Goal: Answer question/provide support: Share knowledge or assist other users

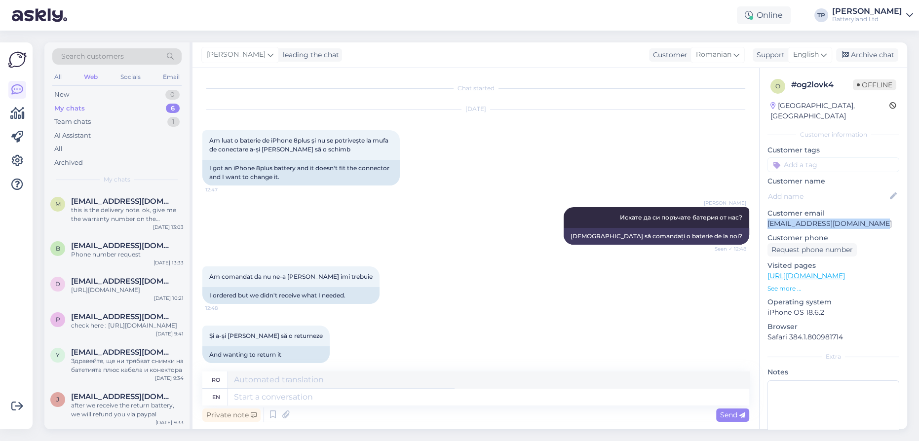
scroll to position [387, 0]
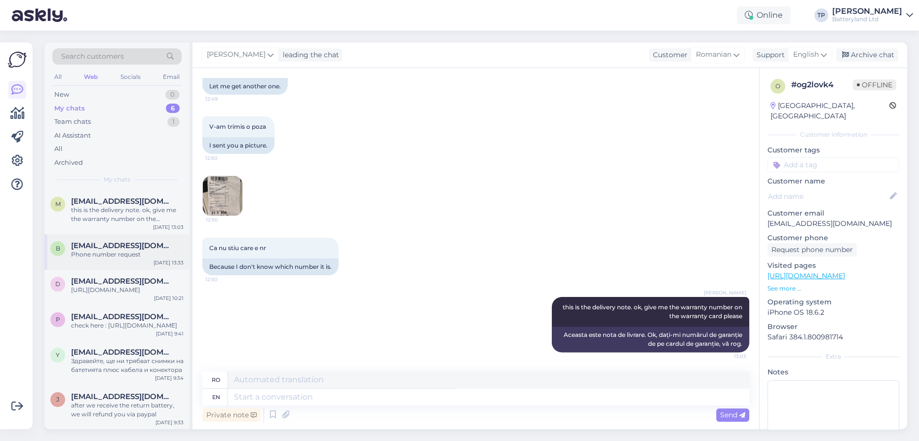
click at [105, 241] on span "[EMAIL_ADDRESS][DOMAIN_NAME]" at bounding box center [122, 245] width 103 height 9
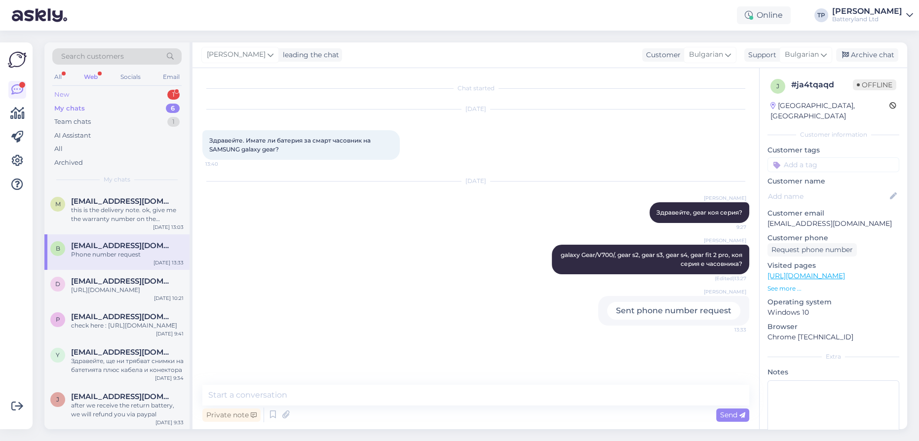
click at [119, 90] on div "New 1" at bounding box center [116, 95] width 129 height 14
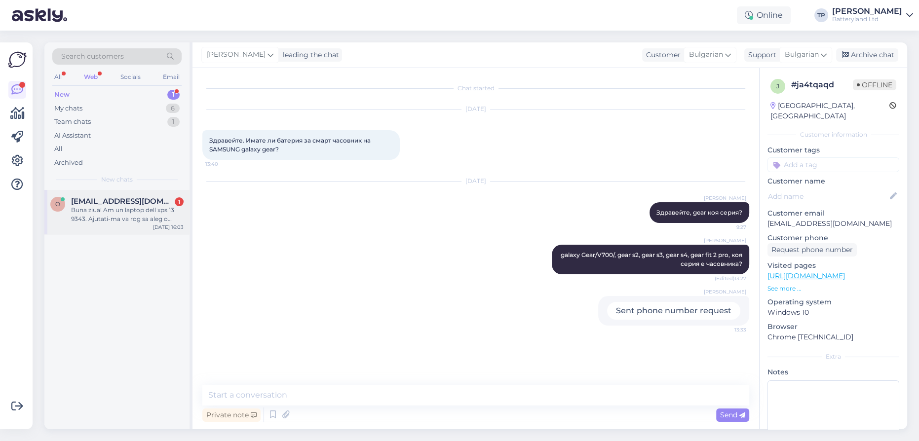
click at [136, 210] on div "o [EMAIL_ADDRESS][DOMAIN_NAME] 1 Buna ziua! Am un laptop dell xps 13 9343. Ajut…" at bounding box center [116, 212] width 145 height 44
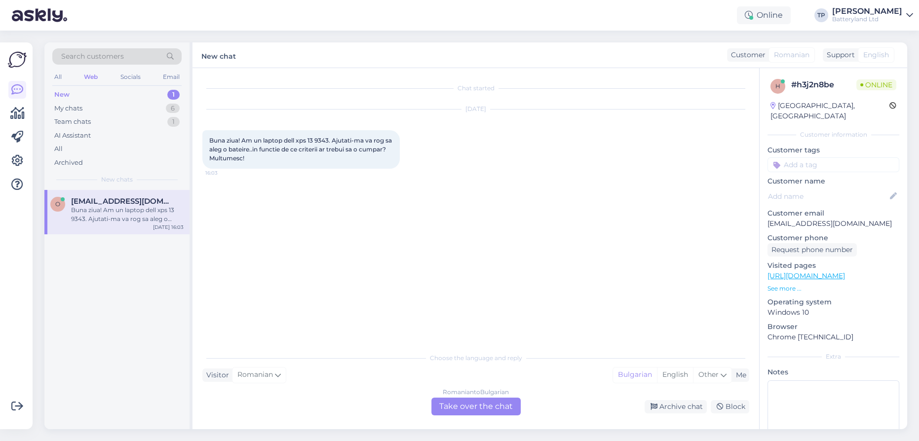
click at [456, 405] on div "Romanian to Bulgarian Take over the chat" at bounding box center [475, 407] width 89 height 18
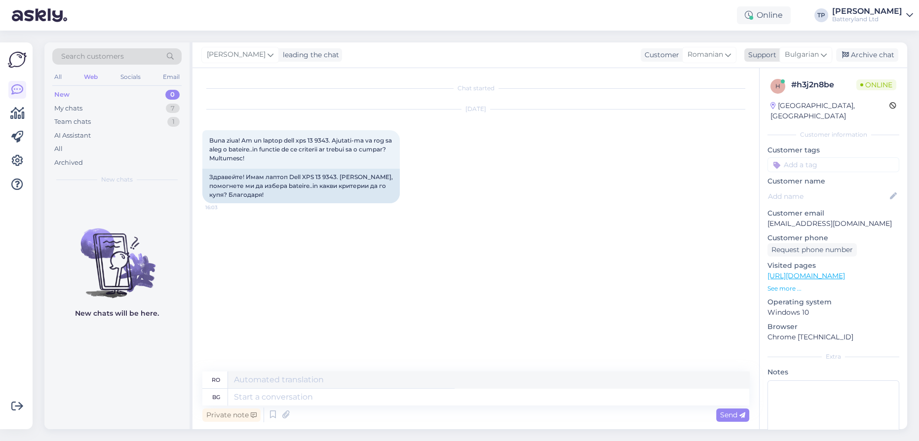
click at [827, 55] on div "Bulgarian" at bounding box center [805, 55] width 53 height 16
click at [774, 100] on link "English" at bounding box center [788, 99] width 109 height 16
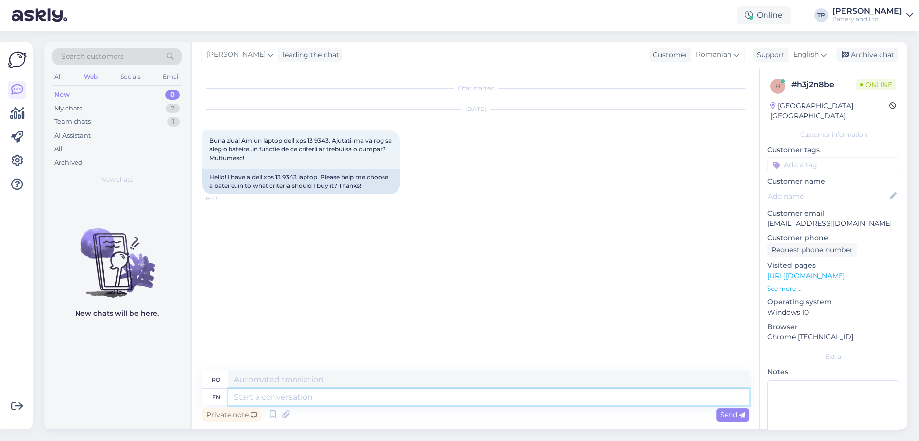
click at [302, 401] on textarea at bounding box center [488, 397] width 521 height 17
drag, startPoint x: 265, startPoint y: 176, endPoint x: 298, endPoint y: 177, distance: 32.6
click at [298, 177] on div "Hello! I have a dell xps 13 9343 laptop. Please help me choose a bateire..in to…" at bounding box center [300, 182] width 197 height 26
drag, startPoint x: 253, startPoint y: 175, endPoint x: 297, endPoint y: 175, distance: 44.4
click at [297, 175] on div "Hello! I have a dell xps 13 9343 laptop. Please help me choose a bateire..in to…" at bounding box center [300, 182] width 197 height 26
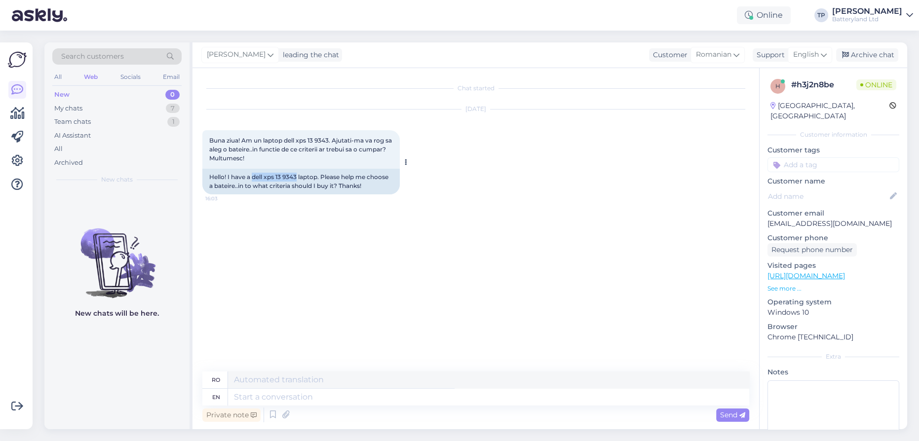
copy div "dell xps 13 9343"
click at [306, 394] on textarea at bounding box center [488, 397] width 521 height 17
type textarea "Хелло"
type textarea "Hello"
type textarea "Х"
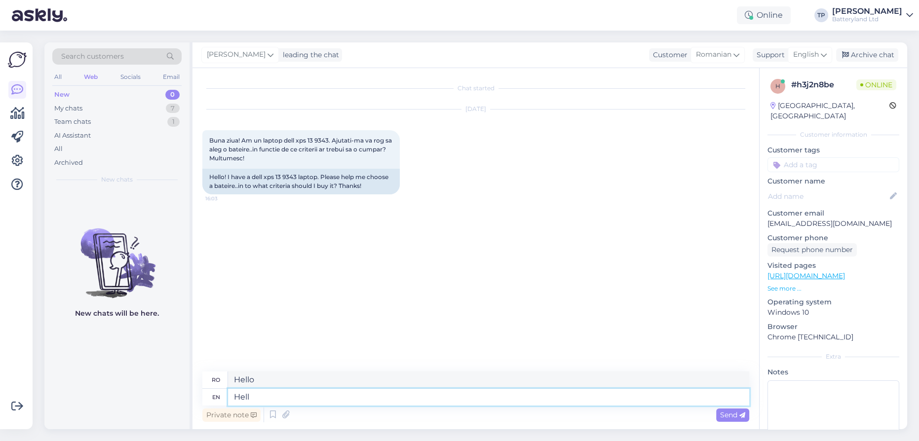
type textarea "Hello"
type textarea "Buna ziua"
type textarea "I t"
type textarea "Eu"
type textarea "I think"
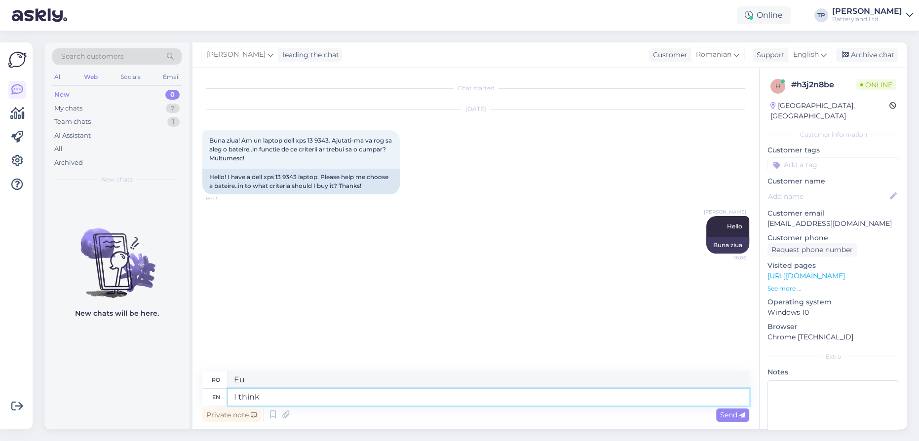
type textarea "Cred că"
type textarea "I think I j"
type textarea "Cred că eu"
type textarea "I think I just"
type textarea "Cred că tocmai"
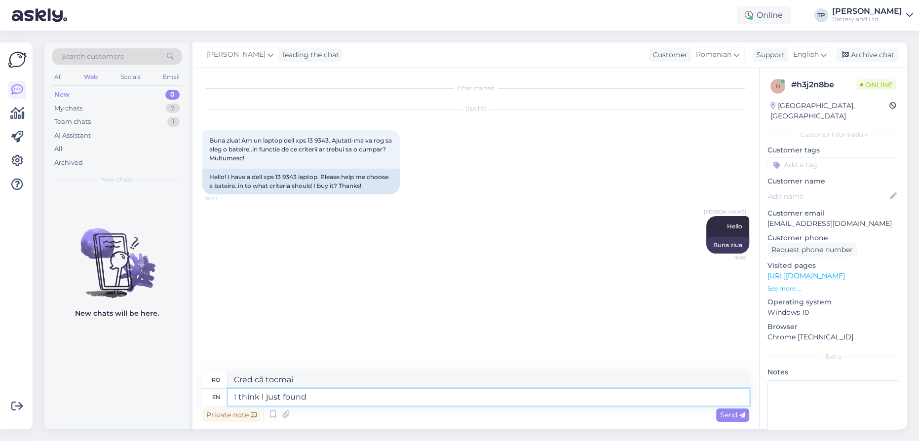
type textarea "I think I just found y"
type textarea "Cred că tocmai am găsit"
type textarea "I think I just found you a"
type textarea "Cred că tocmai te-am găsit"
type textarea "I think I just found you a g"
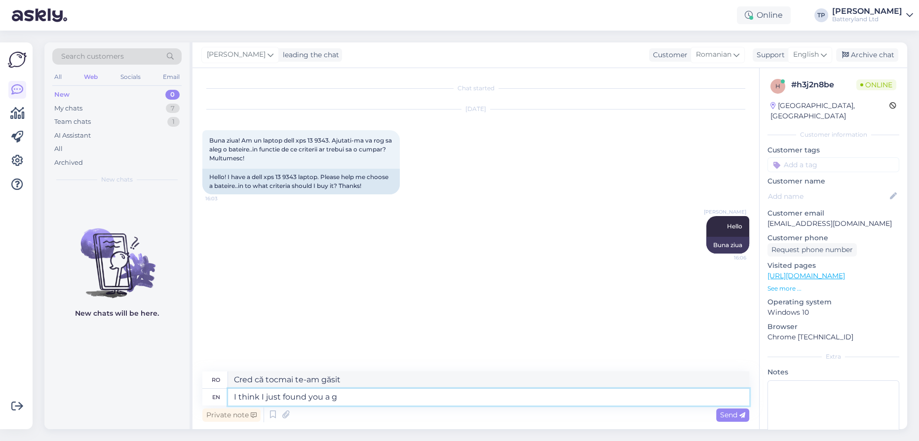
type textarea "Cred că tocmai te-am găsit pe"
type textarea "I think I just found you a good r"
type textarea "Cred că tocmai te-am găsit pe cineva bun"
type textarea "I think I just found you a good repla"
type textarea "Cred că tocmai ți-am găsit un reprezentant bun."
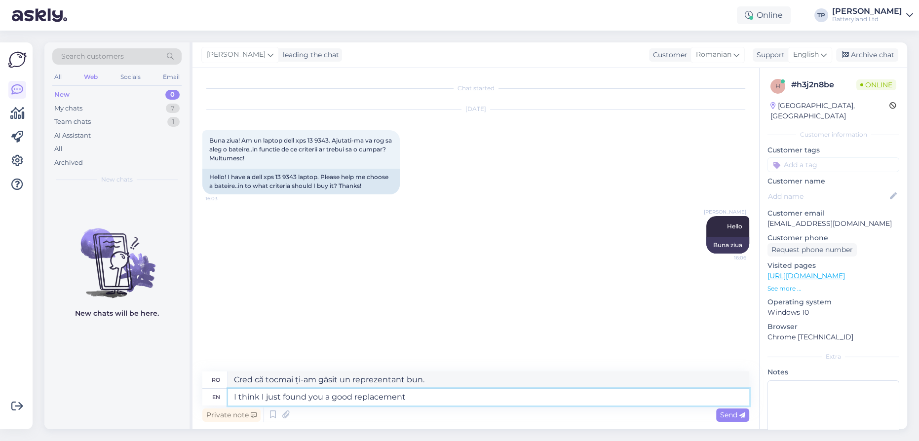
type textarea "I think I just found you a good replacement"
type textarea "Cred că tocmai ți-am găsit un înlocuitor bun."
type textarea "I think I just found you a good replacement battery"
type textarea "Cred că tocmai ți-am găsit o baterie de schimb bună."
type textarea "I think I just found you a good replacement battery for y"
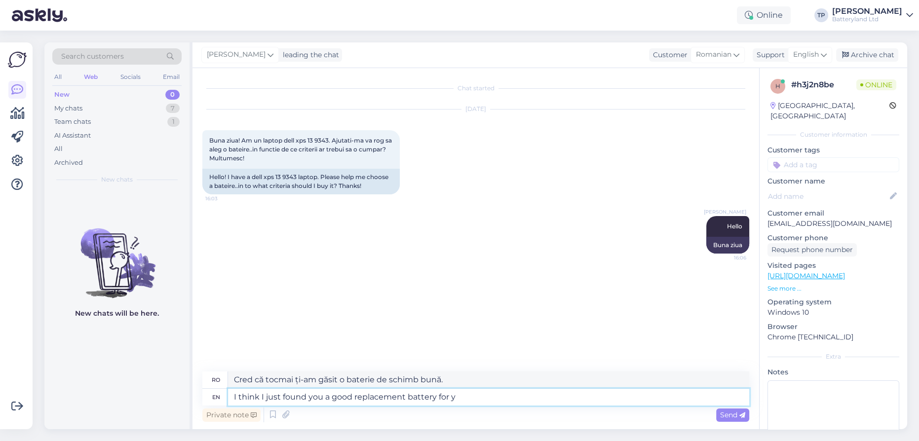
type textarea "Cred că tocmai ți-am găsit o baterie de schimb bună pentru"
type textarea "I think I just found you a good replacement battery for your l"
type textarea "Cred că tocmai ți-am găsit o baterie de schimb bună pentru tine."
type textarea "I think I just found you a good replacement battery for your laptop, t"
type textarea "Cred că tocmai ți-am găsit o baterie de schimb bună pentru laptopul tău."
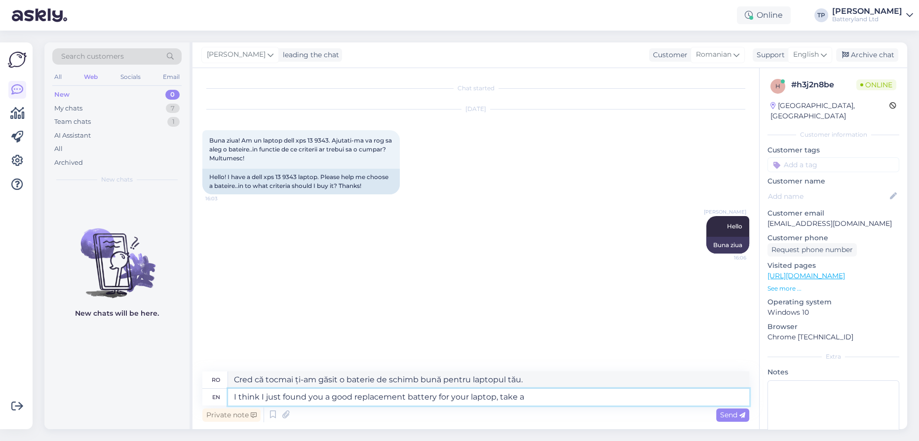
type textarea "I think I just found you a good replacement battery for your laptop, take a l"
type textarea "Cred că tocmai ți-am găsit o baterie de schimb bună pentru laptopul tău, ia o..."
type textarea "I think I just found you a good replacement battery for your laptop, take a look"
type textarea "Cred că tocmai ți-am găsit o baterie de schimb bună pentru laptop, uită-te."
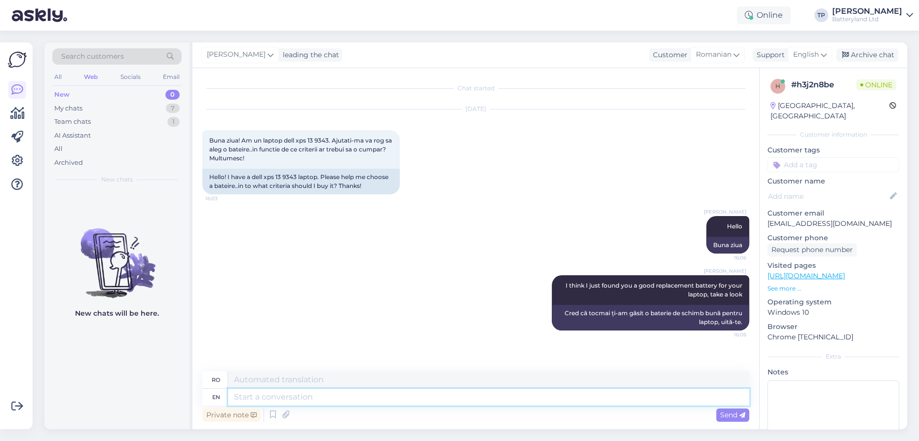
paste textarea "[URL][DOMAIN_NAME]"
type textarea "[URL][DOMAIN_NAME]"
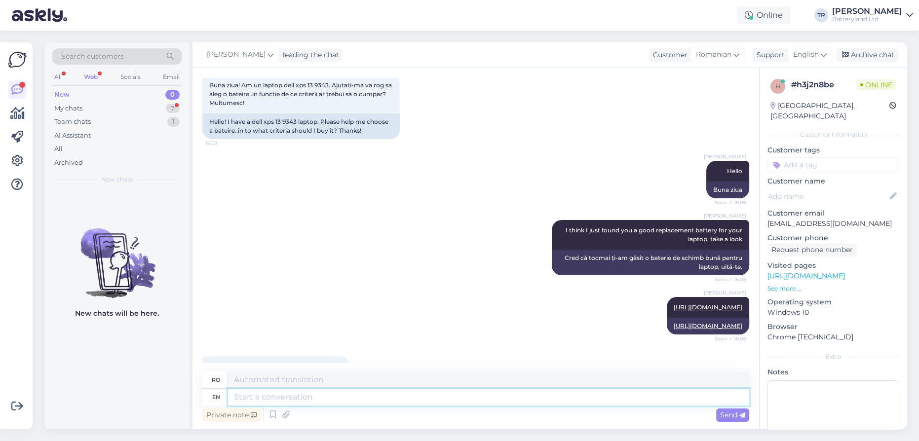
scroll to position [114, 0]
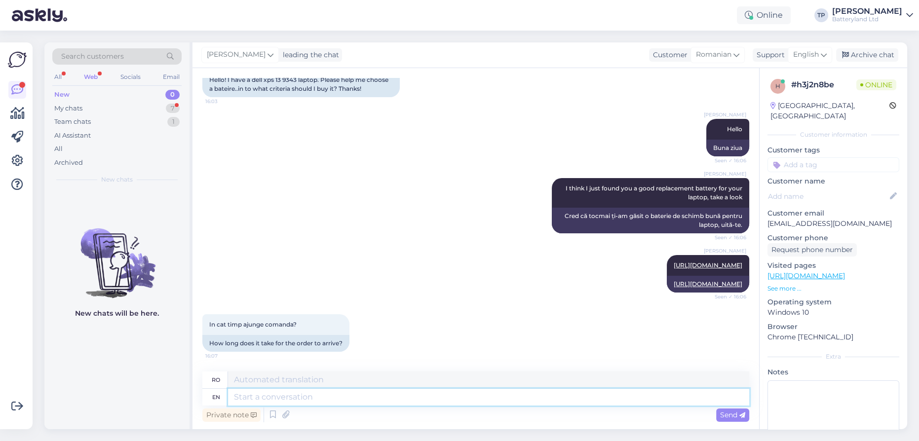
type textarea "T"
type textarea "T."
type textarea "To"
type textarea "La"
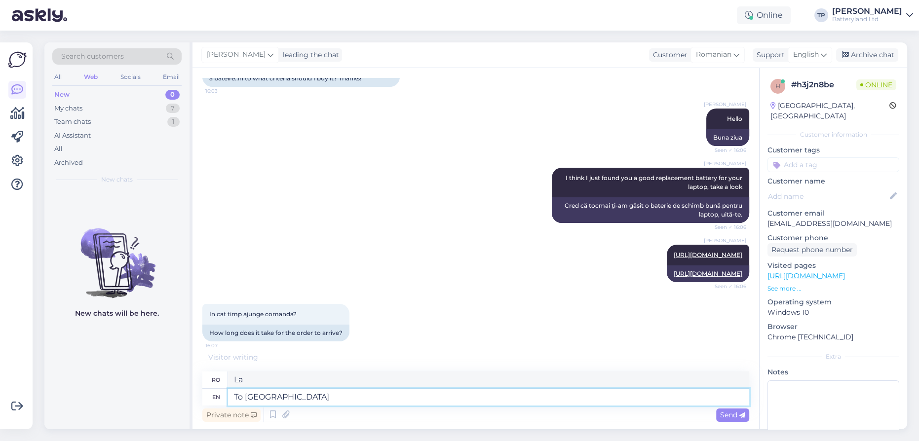
type textarea "To [GEOGRAPHIC_DATA]"
type textarea "Spre [GEOGRAPHIC_DATA]"
type textarea "To [GEOGRAPHIC_DATA] i"
type textarea "Către România"
type textarea "To [GEOGRAPHIC_DATA] in"
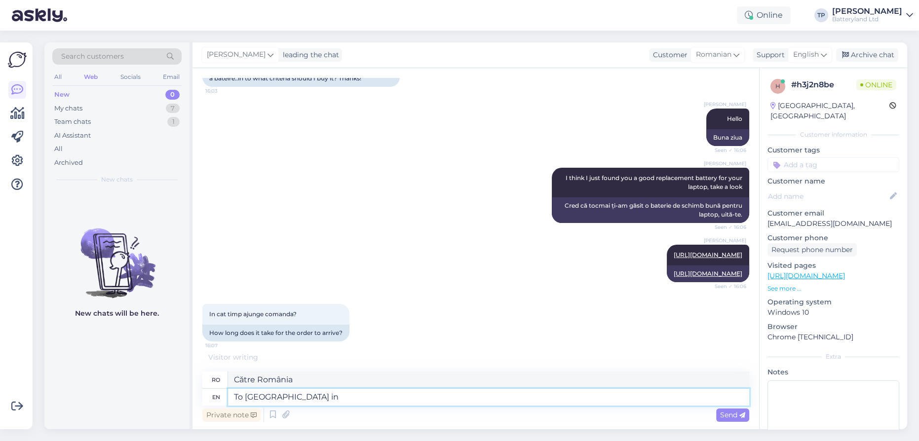
type textarea "În [GEOGRAPHIC_DATA], în"
type textarea "To [GEOGRAPHIC_DATA] in depence"
type textarea "Către România în independență"
type textarea "To [GEOGRAPHIC_DATA] in depence of the"
type textarea "Către România în dependență de"
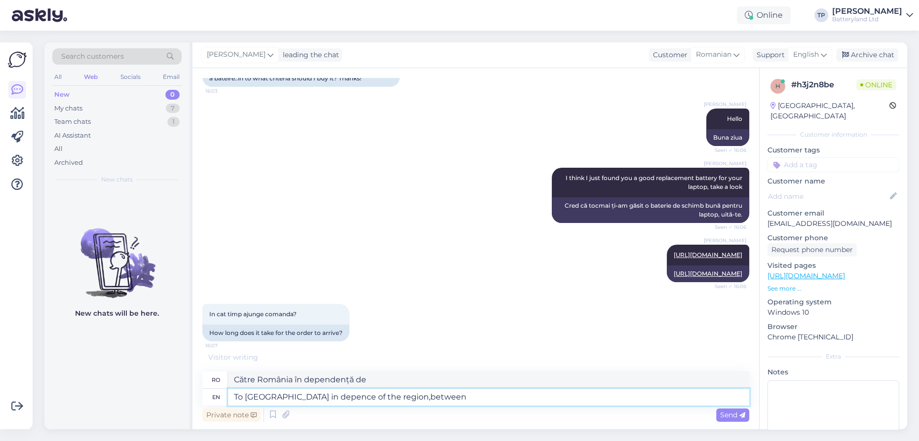
type textarea "To [GEOGRAPHIC_DATA] in depence of the region,between"
type textarea "[GEOGRAPHIC_DATA] [GEOGRAPHIC_DATA], în dependența regiunii, între"
type textarea "To [GEOGRAPHIC_DATA] in depence of the region,between 3"
type textarea "Către România, în dependență de regiune, între 3"
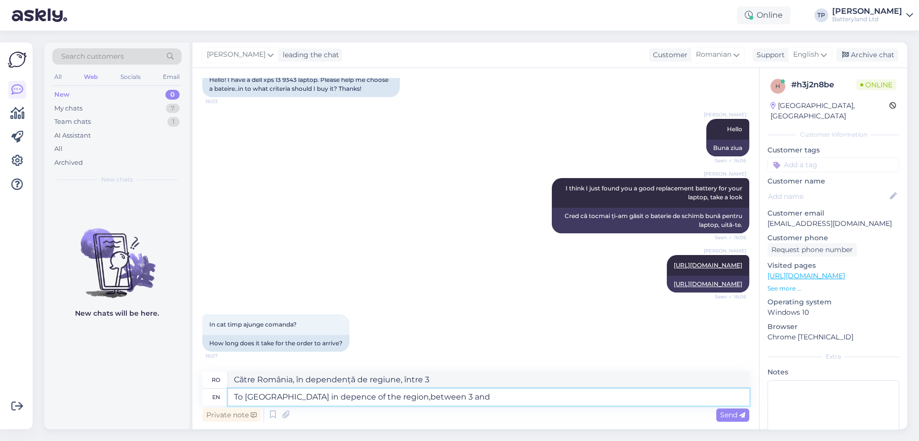
type textarea "To [GEOGRAPHIC_DATA] in depence of the region,between 3 and"
type textarea "Către România, în dependență de regiune, între 3 și"
type textarea "To [GEOGRAPHIC_DATA] in depence of the region,between 3 and 6"
type textarea "Către România, în dependență de regiune, între 3 și 6"
type textarea "To [GEOGRAPHIC_DATA] in depence of the region,between 3 and 6 working"
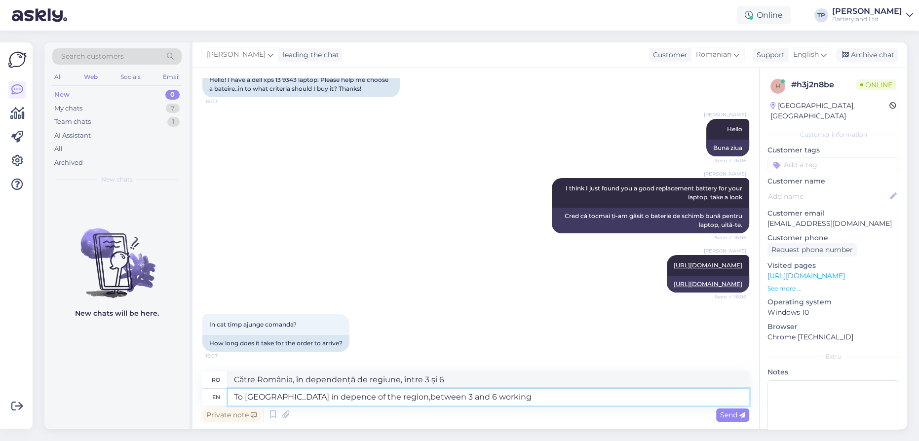
type textarea "Către România, în dependență de regiune, între 3 și 6 persoane care lucrează"
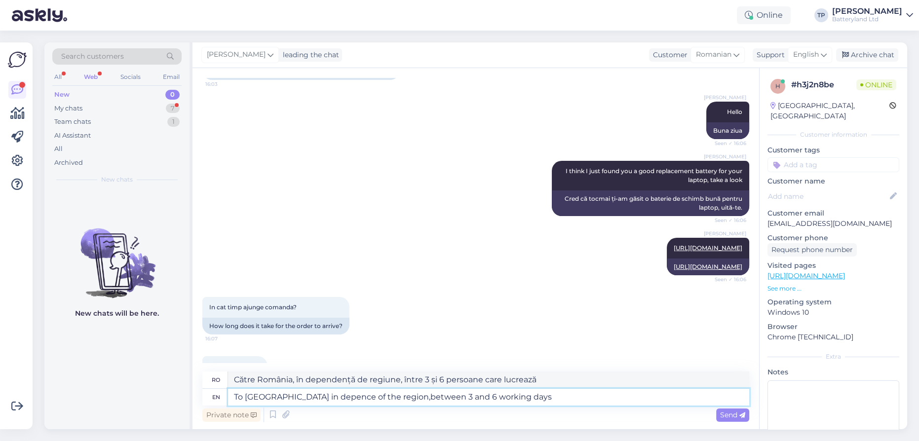
scroll to position [174, 0]
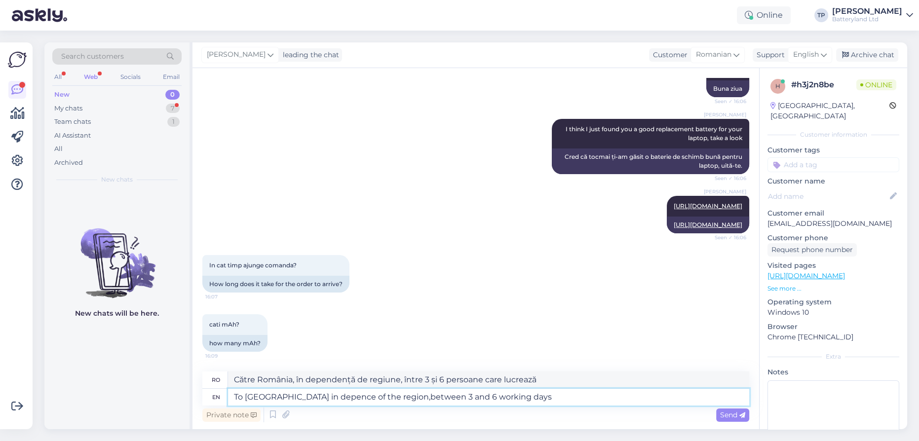
type textarea "To [GEOGRAPHIC_DATA] in depence of the region,between 3 and 6 working days."
type textarea "În [GEOGRAPHIC_DATA], în funcție de regiune, între 3 și 6 zile lucrătoare."
click at [307, 397] on textarea "To [GEOGRAPHIC_DATA] in depence of the region,between 3 and 6 working days." at bounding box center [488, 397] width 521 height 17
click at [388, 394] on textarea "To [GEOGRAPHIC_DATA] in deppence of the region,between 3 and 6 working days." at bounding box center [488, 397] width 521 height 17
click at [334, 395] on textarea "To [GEOGRAPHIC_DATA] in deppence of the region, between 3 and 6 working days." at bounding box center [488, 397] width 521 height 17
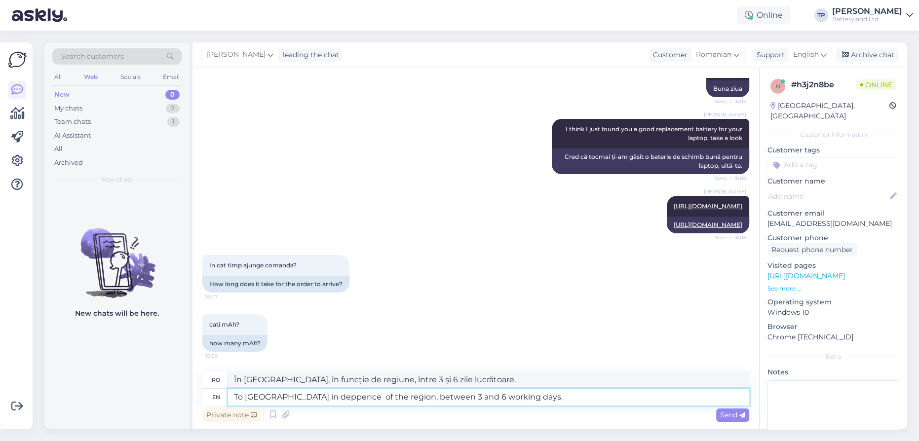
click at [325, 396] on textarea "To [GEOGRAPHIC_DATA] in deppence of the region, between 3 and 6 working days." at bounding box center [488, 397] width 521 height 17
type textarea "To [GEOGRAPHIC_DATA] in deppense of the region, between 3 and 6 working days."
click at [547, 397] on textarea "To [GEOGRAPHIC_DATA] in deppense of the region, between 3 and 6 working days." at bounding box center [488, 397] width 521 height 17
type textarea "În [GEOGRAPHIC_DATA], în dependențele regiunii, între 3 și 6 zile lucrătoare."
type textarea "To [GEOGRAPHIC_DATA] in deppense of the region, between 3 and 6 working days. Ha"
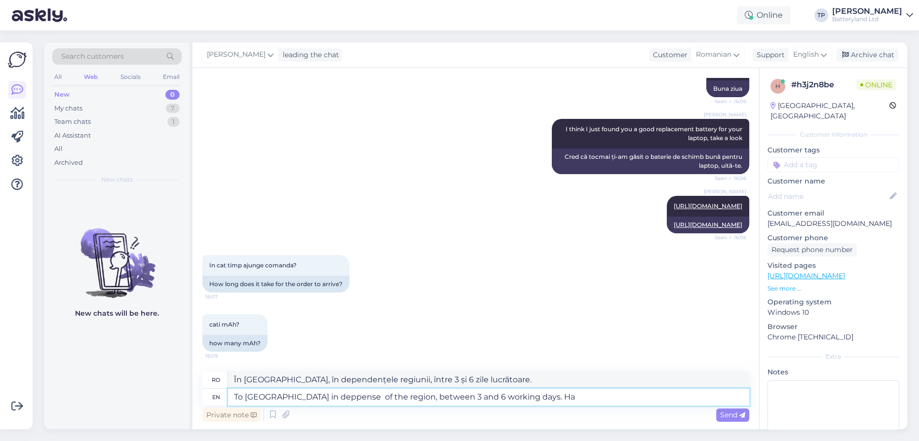
type textarea "În [GEOGRAPHIC_DATA], în dependențele regiunii, între 3 și 6 zile lucrătoare. […"
type textarea "To [GEOGRAPHIC_DATA] in deppense of the region, between 3 and 6 working days."
type textarea "În [GEOGRAPHIC_DATA], în dependențele regiunii, între 3 și 6 zile lucrătoare."
type textarea "To [GEOGRAPHIC_DATA] in deppense of the region, between 3 and 6 working days. We"
type textarea "În [GEOGRAPHIC_DATA], în dependențele regiunii, între 3 și 6 zile lucrătoare. […"
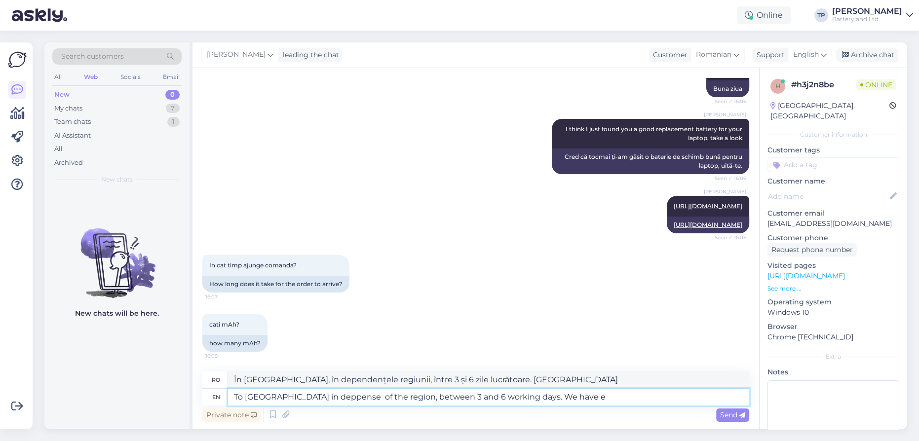
type textarea "To [GEOGRAPHIC_DATA] in deppense of the region, between 3 and 6 working days. W…"
type textarea "În [GEOGRAPHIC_DATA], în dependențele regiunii, între 3 și 6 zile lucrătoare. A…"
type textarea "To [GEOGRAPHIC_DATA] in deppense of the region, between 3 and 6 working days. W…"
type textarea "În [GEOGRAPHIC_DATA], în dependențele regiunii, între 3 și 6 zile lucrătoare. A…"
type textarea "To [GEOGRAPHIC_DATA] in deppense of the region, between 3 and 6 working days. W…"
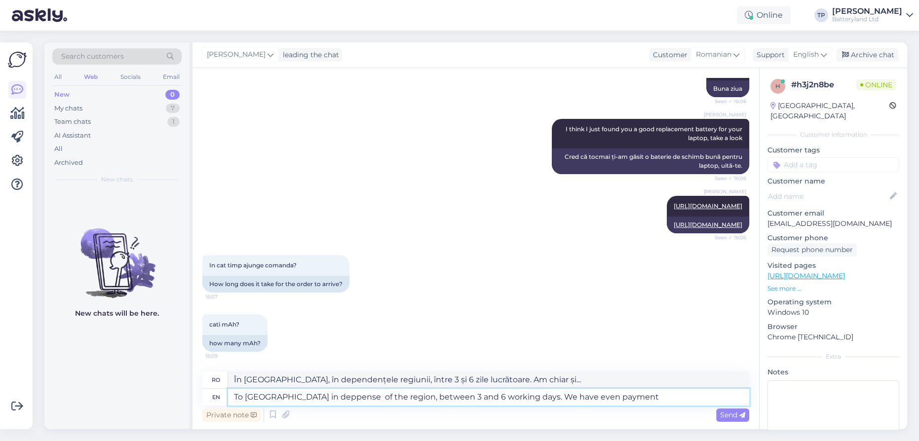
type textarea "În [GEOGRAPHIC_DATA], în dependențele regiunii, între 3 și 6 zile lucrătoare. A…"
type textarea "To [GEOGRAPHIC_DATA] in deppense of the region, between 3 and 6 working days. W…"
type textarea "În [GEOGRAPHIC_DATA], în dependențele regiunii, între 3 și 6 zile lucrătoare. A…"
type textarea "To [GEOGRAPHIC_DATA] in deppense of the region, between 3 and 6 working days. W…"
type textarea "În [GEOGRAPHIC_DATA], în dependențele regiunii, între 3 și 6 zile lucrătoare. A…"
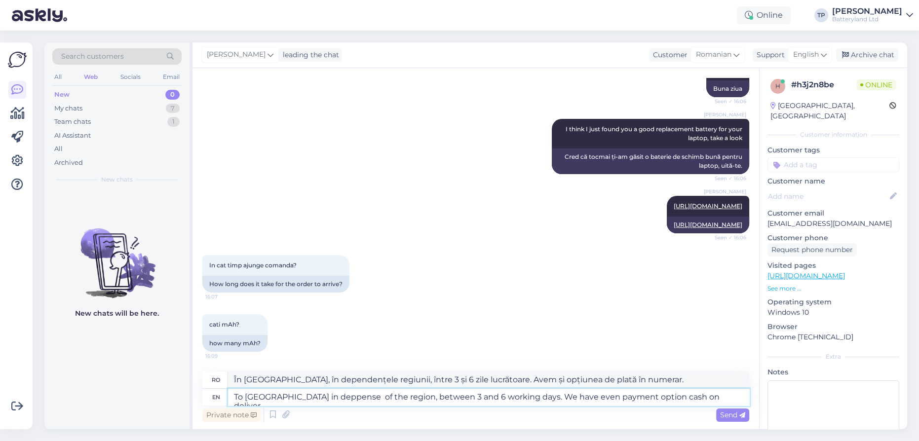
type textarea "To [GEOGRAPHIC_DATA] in deppense of the region, between 3 and 6 working days. W…"
type textarea "În [GEOGRAPHIC_DATA], în dependențele regiunii, între 3 și 6 zile lucrătoare. A…"
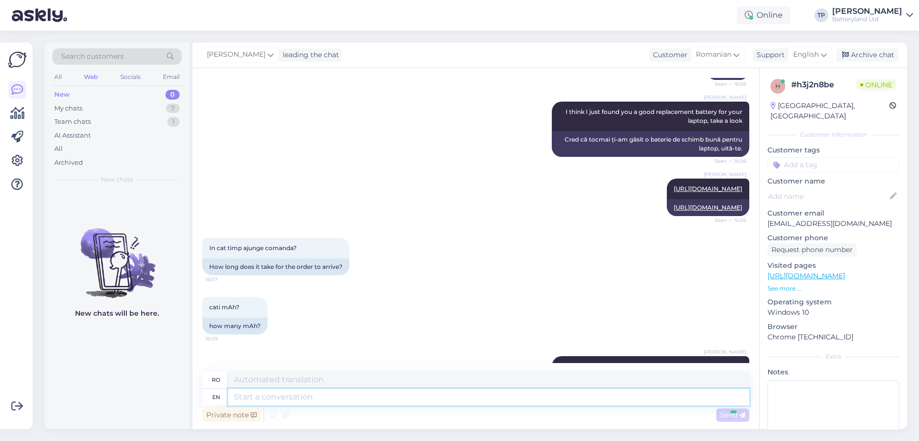
scroll to position [260, 0]
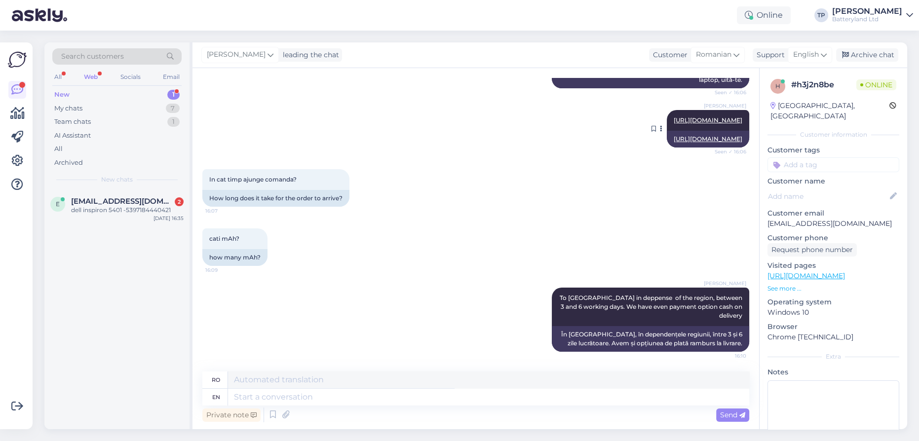
click at [674, 135] on link "[URL][DOMAIN_NAME]" at bounding box center [708, 138] width 69 height 7
click at [263, 401] on textarea at bounding box center [488, 397] width 521 height 17
type textarea "the b"
type textarea "cel/cea/cei/cele"
type textarea "the batteru"
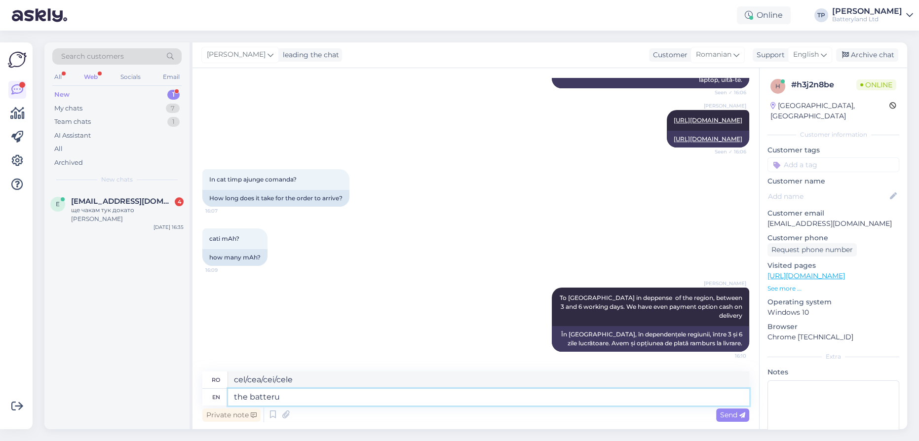
type textarea "baterul"
type textarea "the battery"
type textarea "aluatul"
type textarea "the battery"
type textarea "bateria"
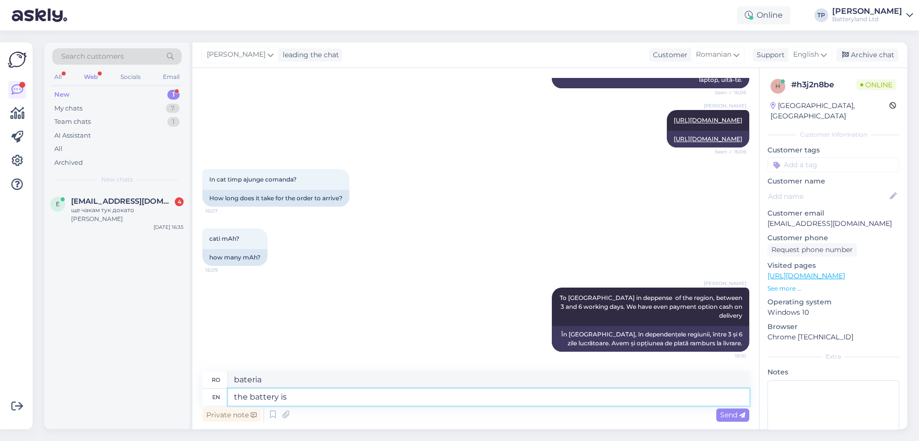
type textarea "the battery is"
type textarea "bateria este"
type textarea "the battery is 78"
type textarea "bateria este de 7"
type textarea "the battery is 7800"
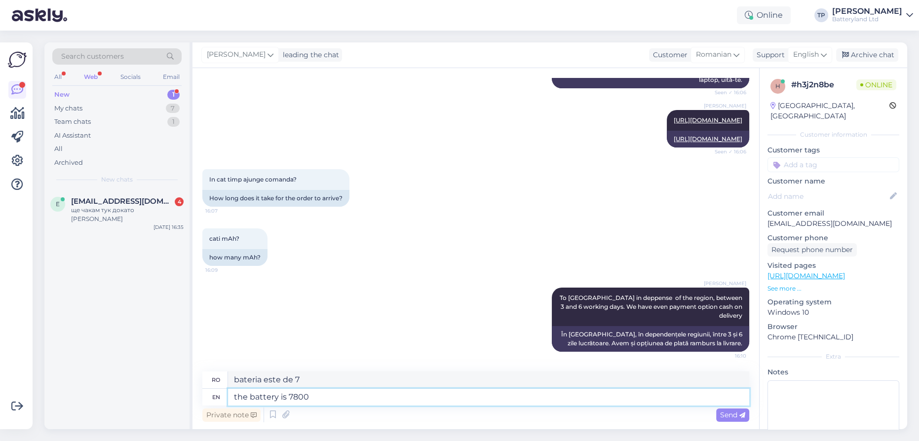
type textarea "bateria este de 7800"
type textarea "the battery is 7800 mAh"
type textarea "bateria este de 7800 mAh"
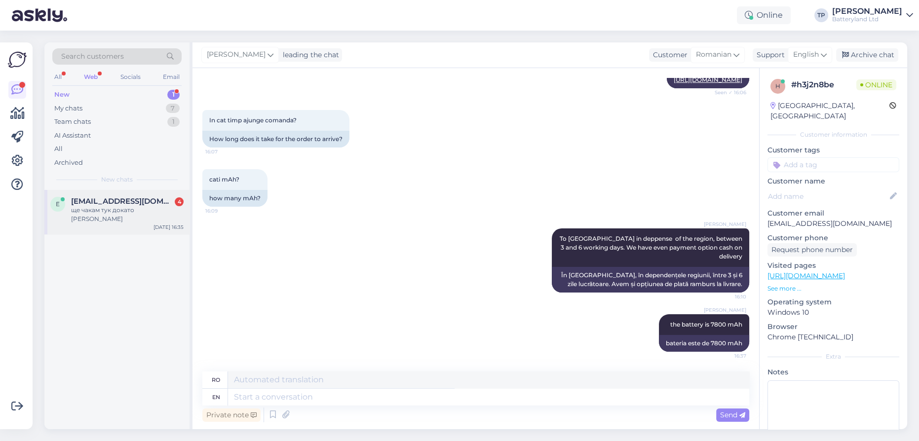
click at [96, 201] on span "[EMAIL_ADDRESS][DOMAIN_NAME]" at bounding box center [122, 201] width 103 height 9
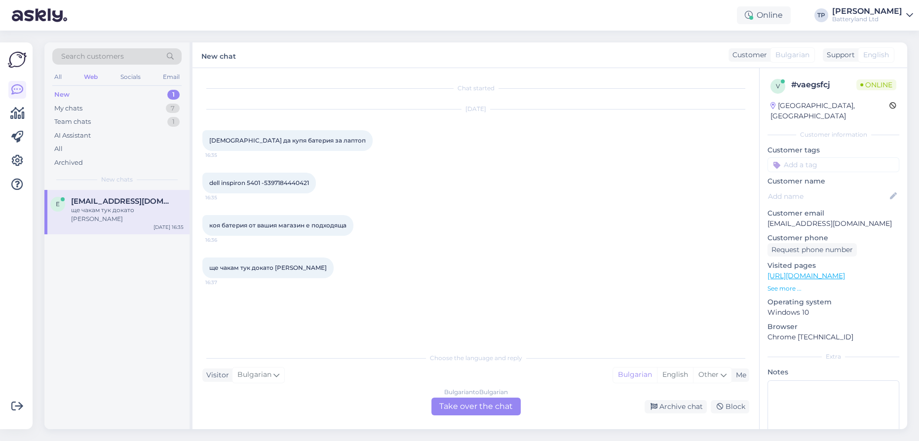
scroll to position [0, 0]
click at [480, 409] on div "Bulgarian to Bulgarian Take over the chat" at bounding box center [475, 407] width 89 height 18
